Goal: Information Seeking & Learning: Learn about a topic

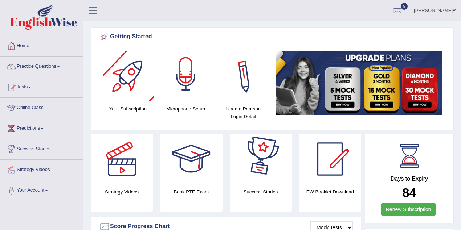
click at [57, 71] on link "Practice Questions" at bounding box center [41, 66] width 83 height 18
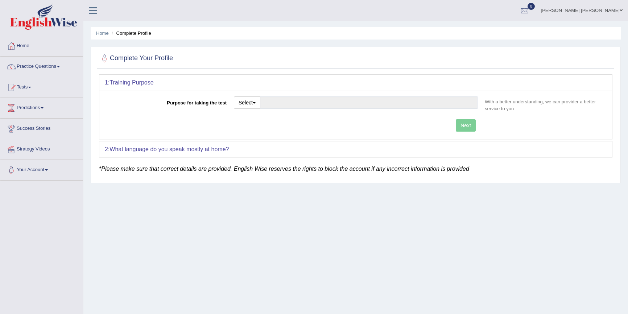
click at [254, 101] on button "Select" at bounding box center [247, 103] width 26 height 12
click at [275, 118] on link "Student Visa" at bounding box center [266, 118] width 65 height 9
type input "Student Visa"
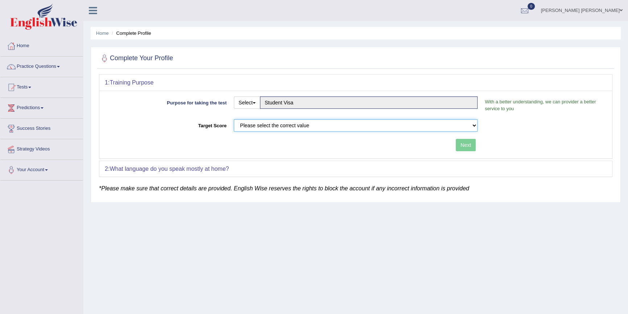
drag, startPoint x: 273, startPoint y: 124, endPoint x: 270, endPoint y: 131, distance: 7.3
click at [273, 124] on select "Please select the correct value 50 (6 bands) 58 (6.5 bands) 65 (7 bands) 79 (8 …" at bounding box center [356, 125] width 244 height 12
select select "58"
click at [234, 119] on select "Please select the correct value 50 (6 bands) 58 (6.5 bands) 65 (7 bands) 79 (8 …" at bounding box center [356, 125] width 244 height 12
drag, startPoint x: 472, startPoint y: 152, endPoint x: 471, endPoint y: 147, distance: 5.1
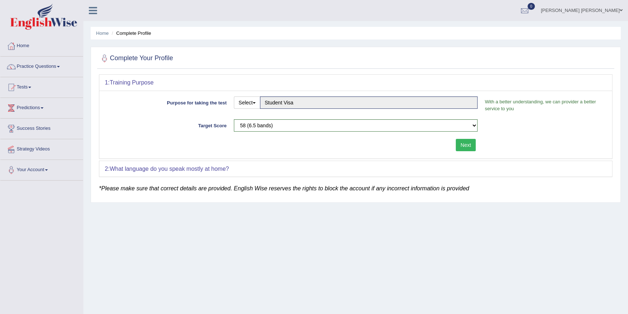
click at [472, 151] on div "Next" at bounding box center [293, 146] width 377 height 14
click at [471, 147] on button "Next" at bounding box center [466, 145] width 20 height 12
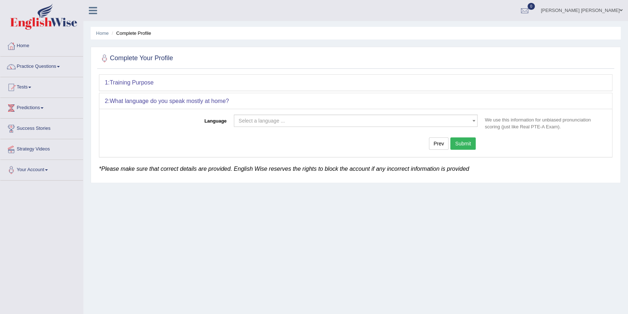
click at [311, 124] on span "Select a language ..." at bounding box center [354, 120] width 230 height 7
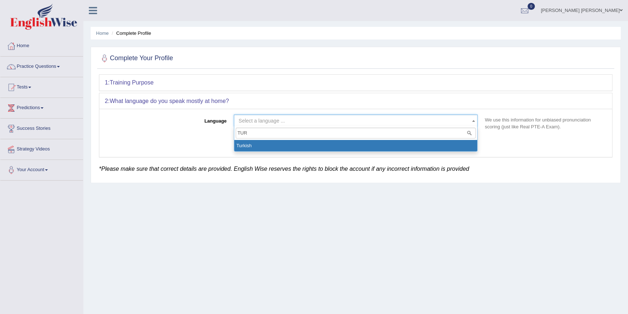
type input "TUR"
select select "Turkish"
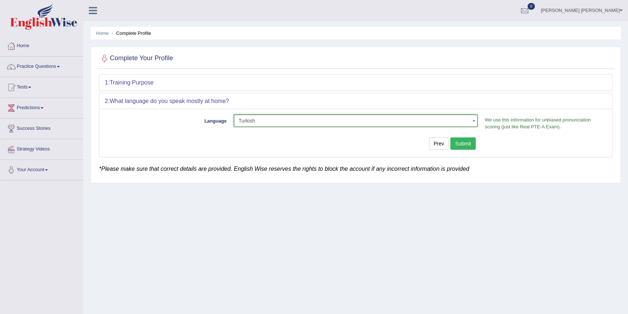
click at [466, 142] on button "Submit" at bounding box center [463, 144] width 25 height 12
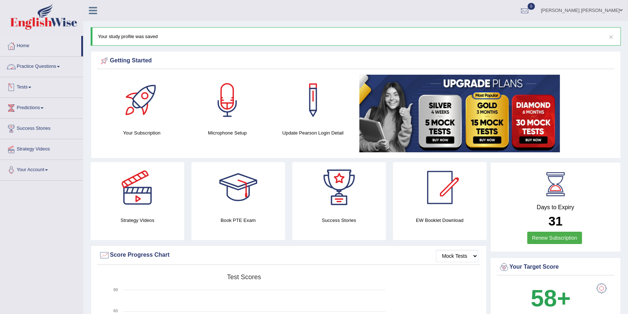
click at [33, 66] on link "Practice Questions" at bounding box center [41, 66] width 83 height 18
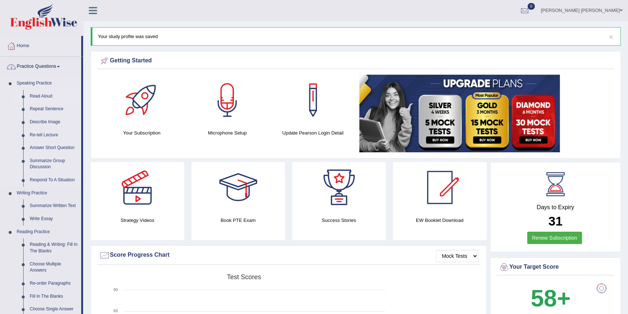
click at [42, 95] on link "Read Aloud" at bounding box center [53, 96] width 55 height 13
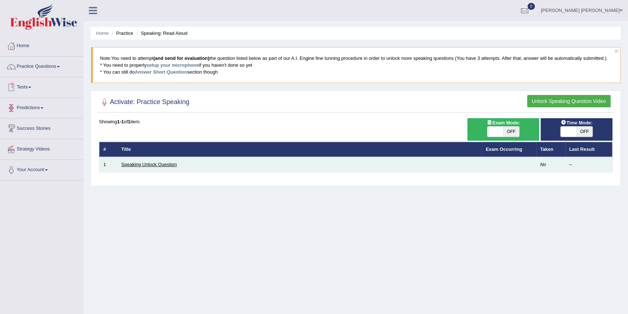
click at [141, 163] on link "Speaking Unlock Question" at bounding box center [150, 164] width 56 height 5
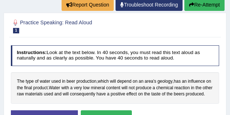
scroll to position [121, 0]
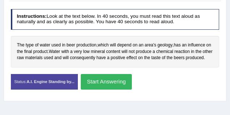
click at [106, 89] on button "Start Answering" at bounding box center [106, 82] width 51 height 16
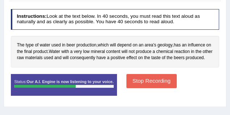
click at [135, 86] on button "Stop Recording" at bounding box center [152, 81] width 50 height 14
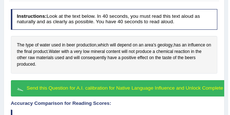
click at [139, 87] on span "Send this Question for A.I. calibration for Native Language Influence and Unloc…" at bounding box center [136, 87] width 219 height 5
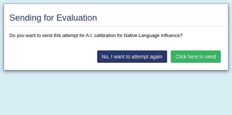
click at [199, 57] on button "Click here to send" at bounding box center [196, 56] width 50 height 12
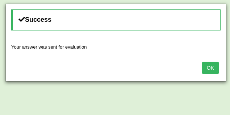
click at [210, 65] on button "OK" at bounding box center [210, 68] width 17 height 12
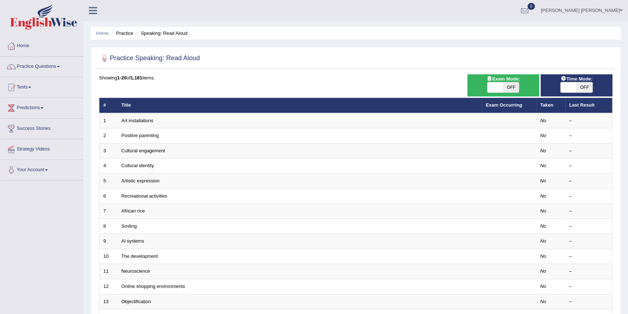
click at [609, 15] on link "mustafa tuncay kus" at bounding box center [582, 9] width 93 height 19
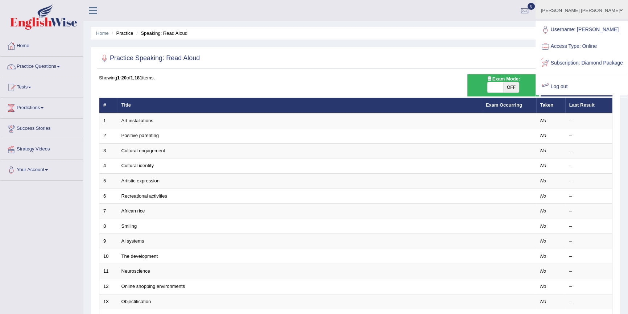
drag, startPoint x: 577, startPoint y: 90, endPoint x: 528, endPoint y: 93, distance: 49.1
click at [576, 90] on link "Log out" at bounding box center [582, 86] width 91 height 17
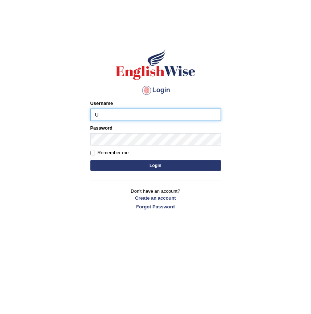
type input "U"
